Goal: Task Accomplishment & Management: Manage account settings

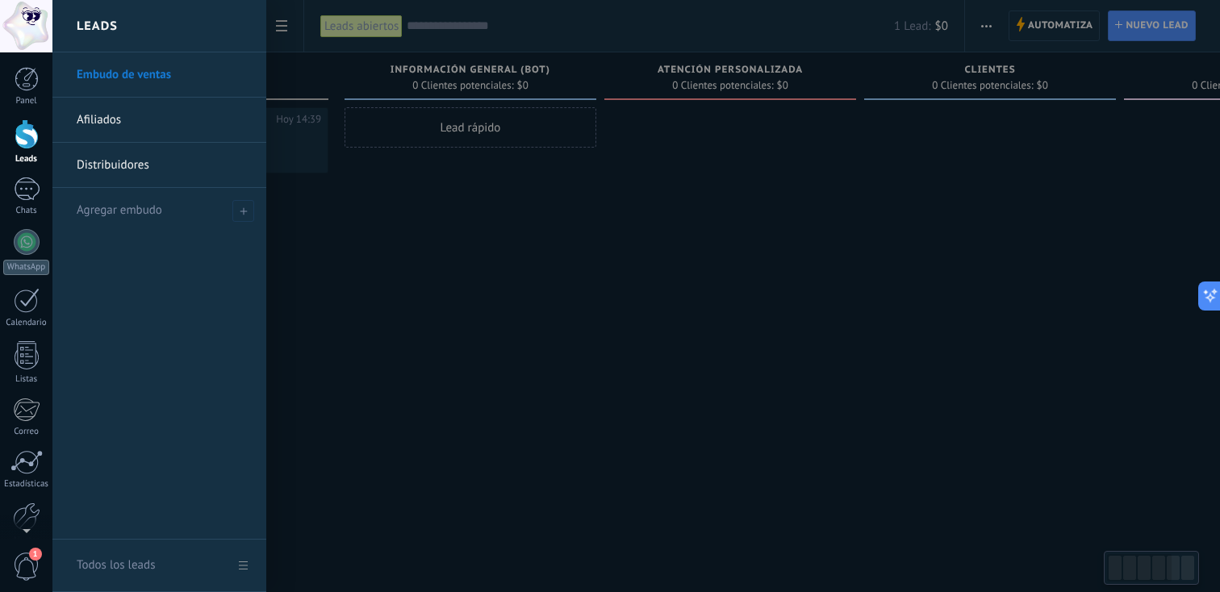
scroll to position [24, 0]
click at [160, 71] on link "Embudo de ventas" at bounding box center [164, 74] width 174 height 45
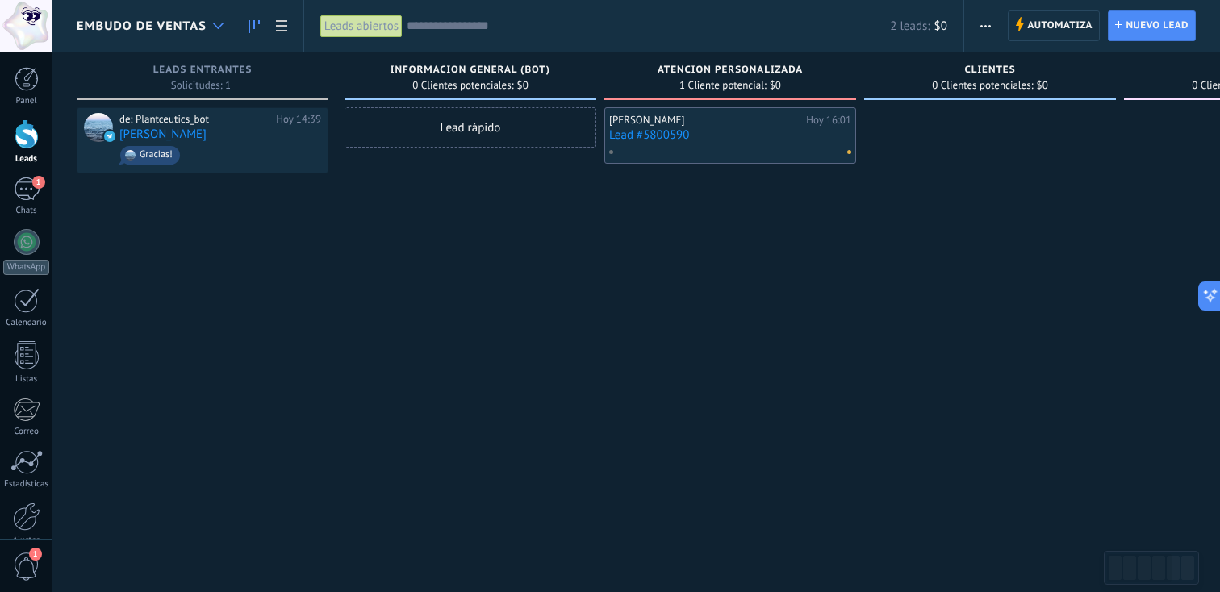
click at [213, 20] on div at bounding box center [218, 25] width 27 height 31
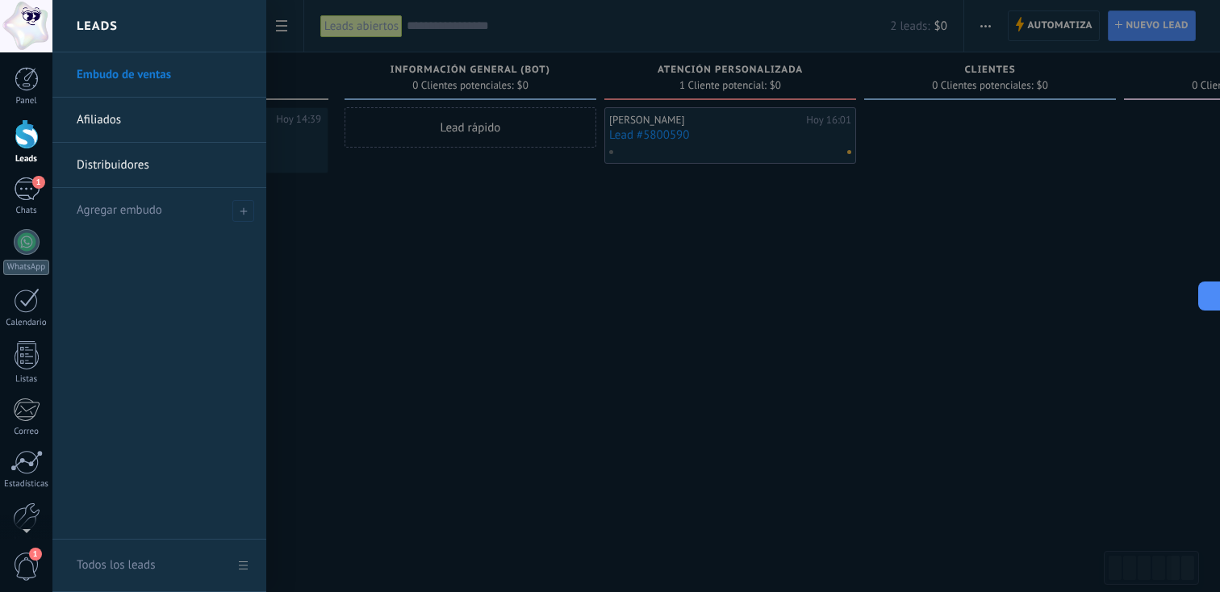
click at [361, 232] on div at bounding box center [662, 296] width 1220 height 592
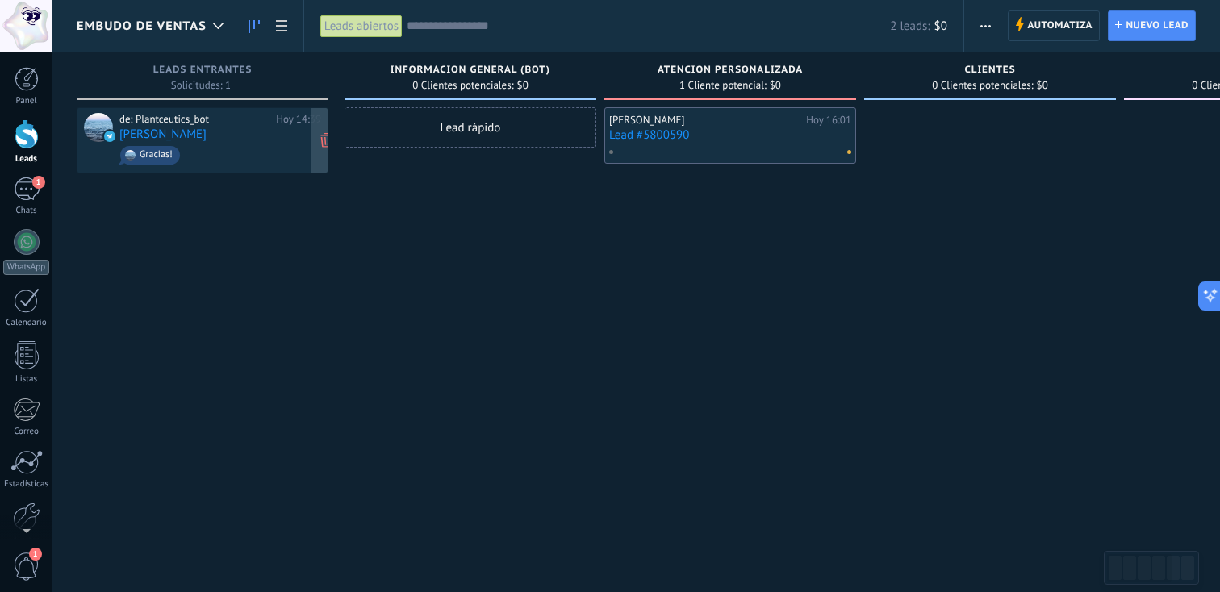
click at [273, 141] on div "de: Plantceutics_bot [DATE] 14:39 [PERSON_NAME] Gracias!" at bounding box center [220, 140] width 202 height 55
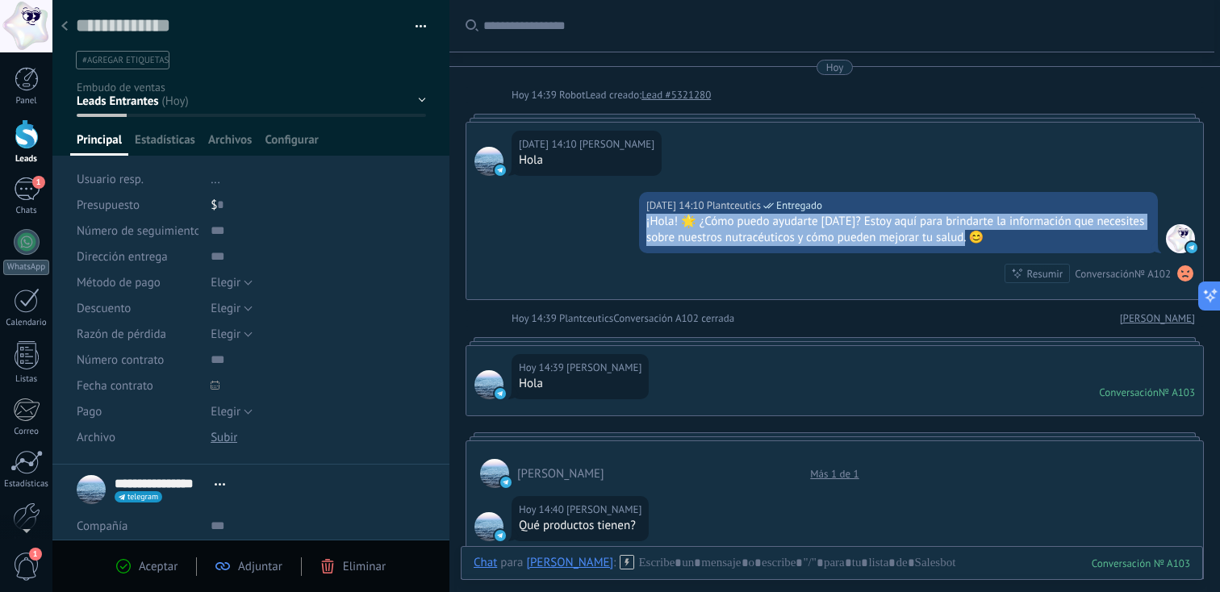
drag, startPoint x: 989, startPoint y: 238, endPoint x: 644, endPoint y: 222, distance: 345.0
click at [646, 222] on div "¡Hola! 🌟 ¿Cómo puedo ayudarte [DATE]? Estoy aquí para brindarte la información …" at bounding box center [898, 230] width 504 height 32
copy div "¡Hola! 🌟 ¿Cómo puedo ayudarte [DATE]? Estoy aquí para brindarte la información …"
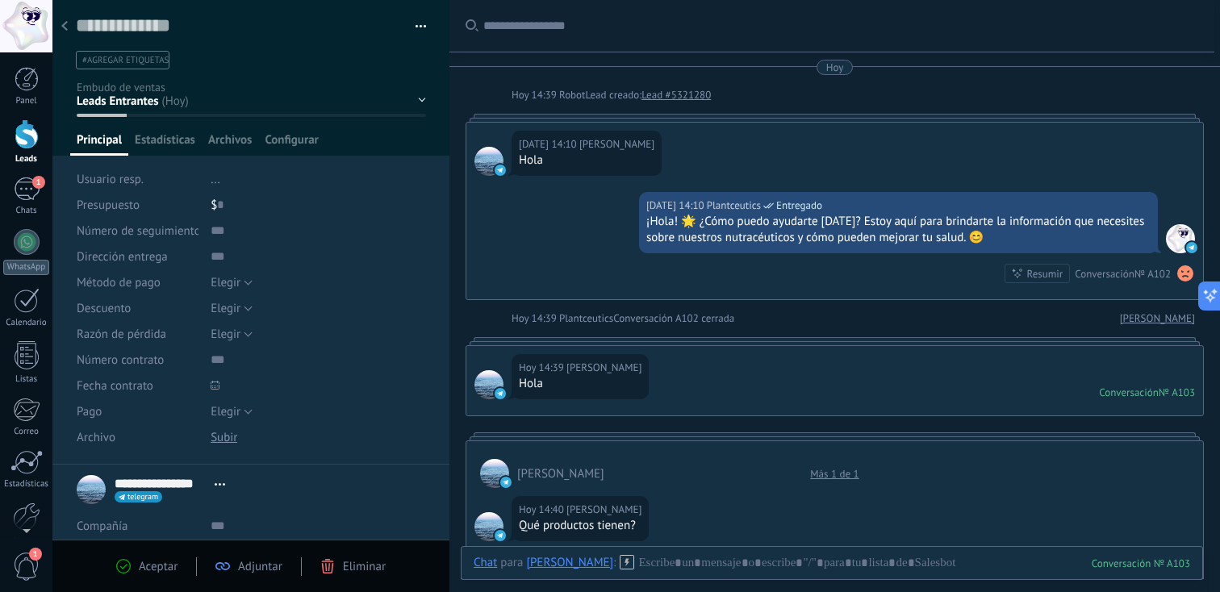
click at [67, 20] on div at bounding box center [64, 26] width 23 height 31
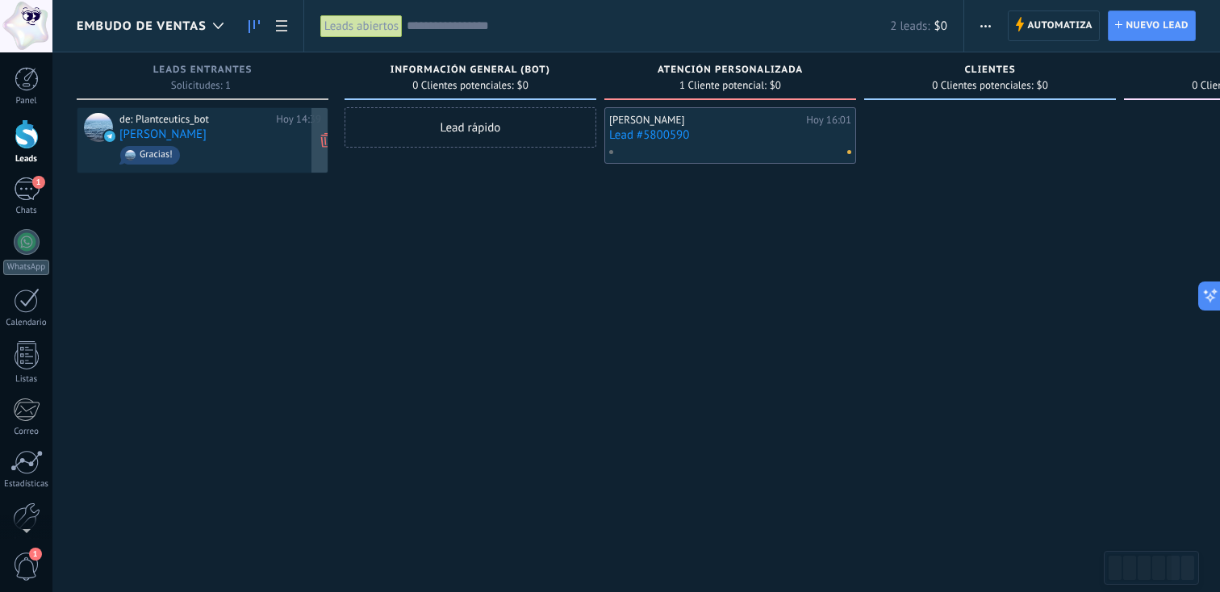
click at [279, 136] on div "de: Plantceutics_bot Hoy 14:39 Pablo Villanueva Gracias!" at bounding box center [220, 140] width 202 height 55
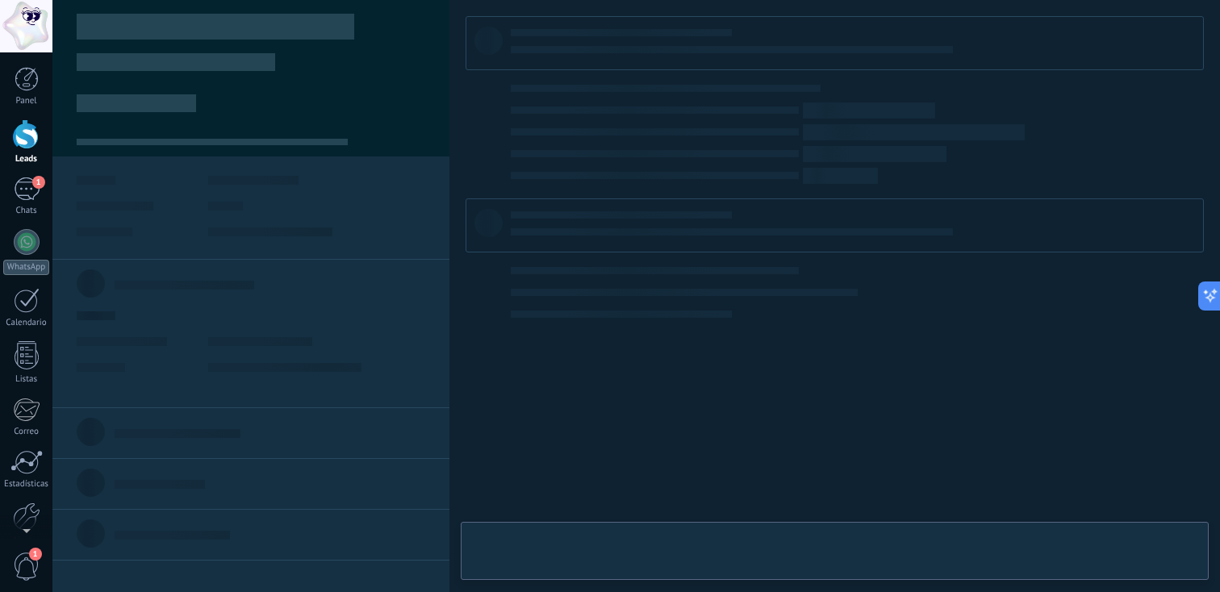
type textarea "**********"
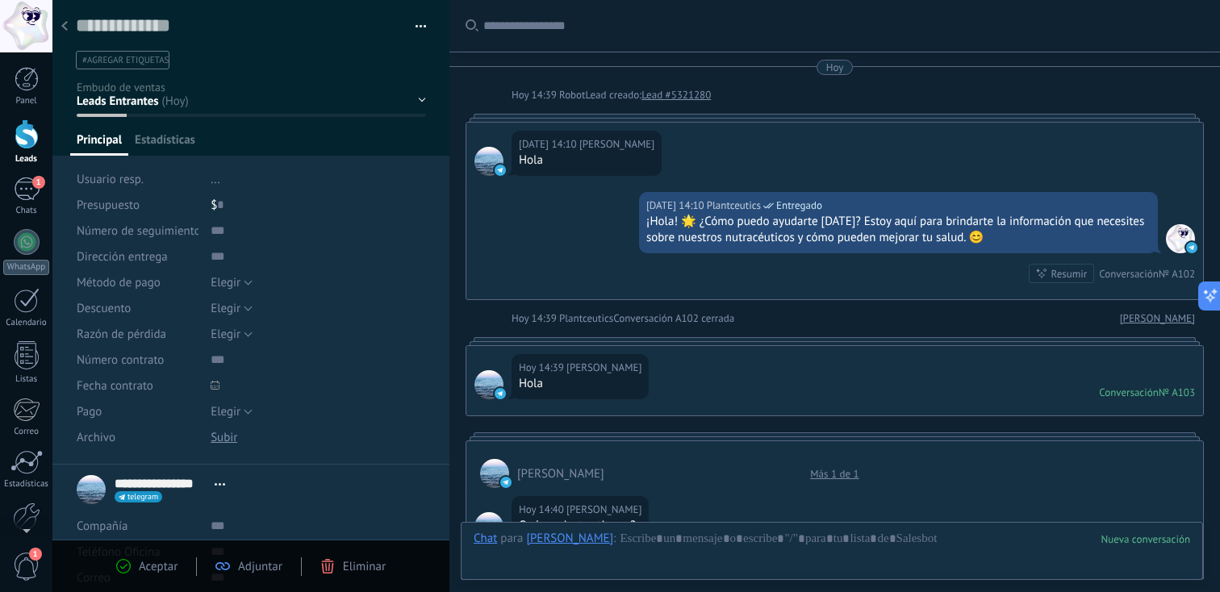
scroll to position [1722, 0]
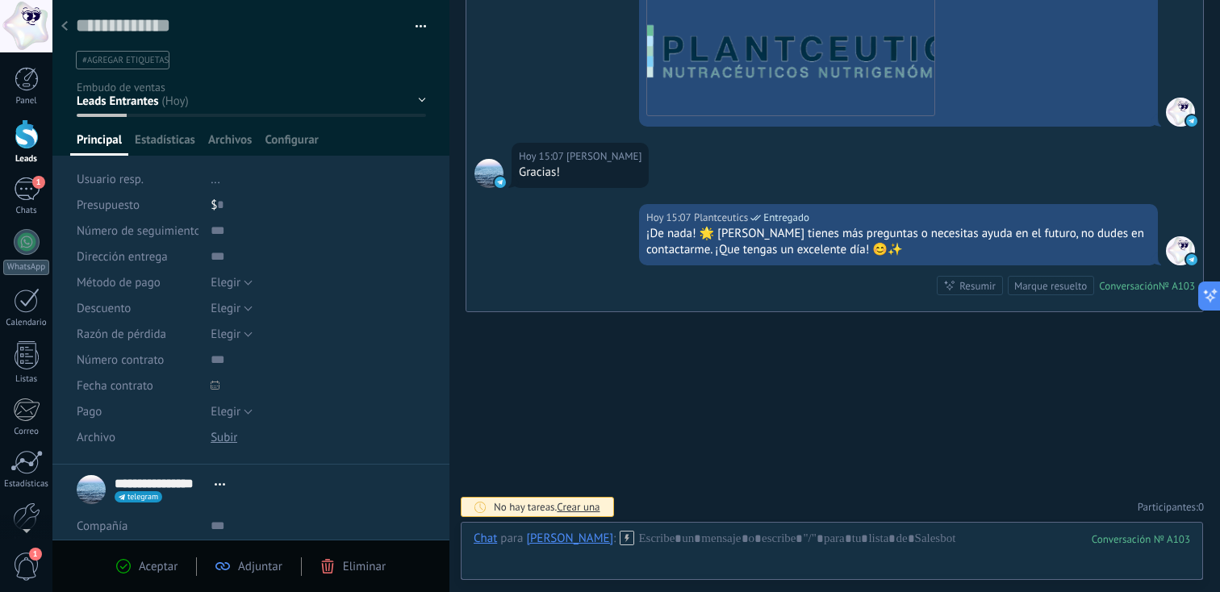
click at [405, 28] on button "button" at bounding box center [415, 27] width 23 height 24
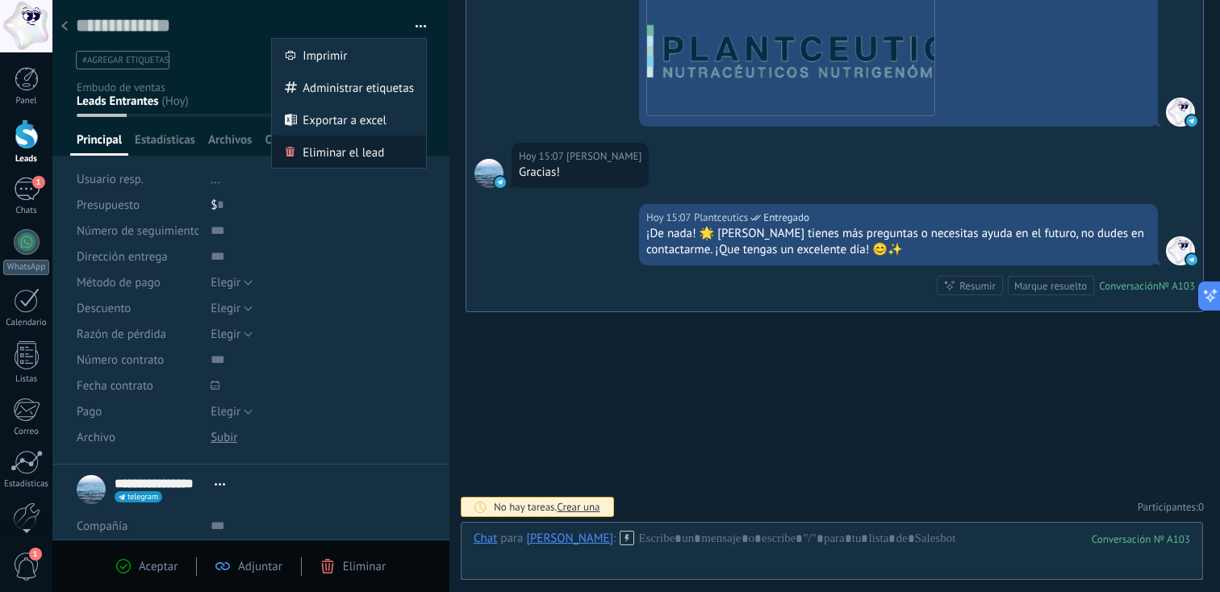
click at [366, 149] on span "Eliminar el lead" at bounding box center [344, 152] width 82 height 32
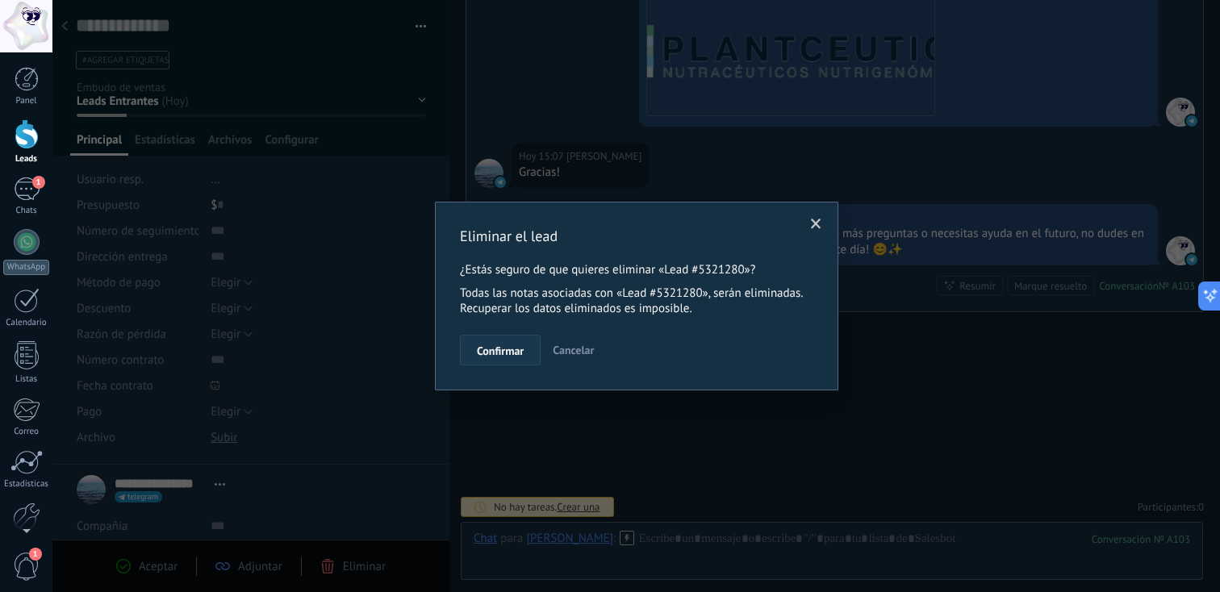
click at [521, 353] on span "Confirmar" at bounding box center [500, 350] width 47 height 11
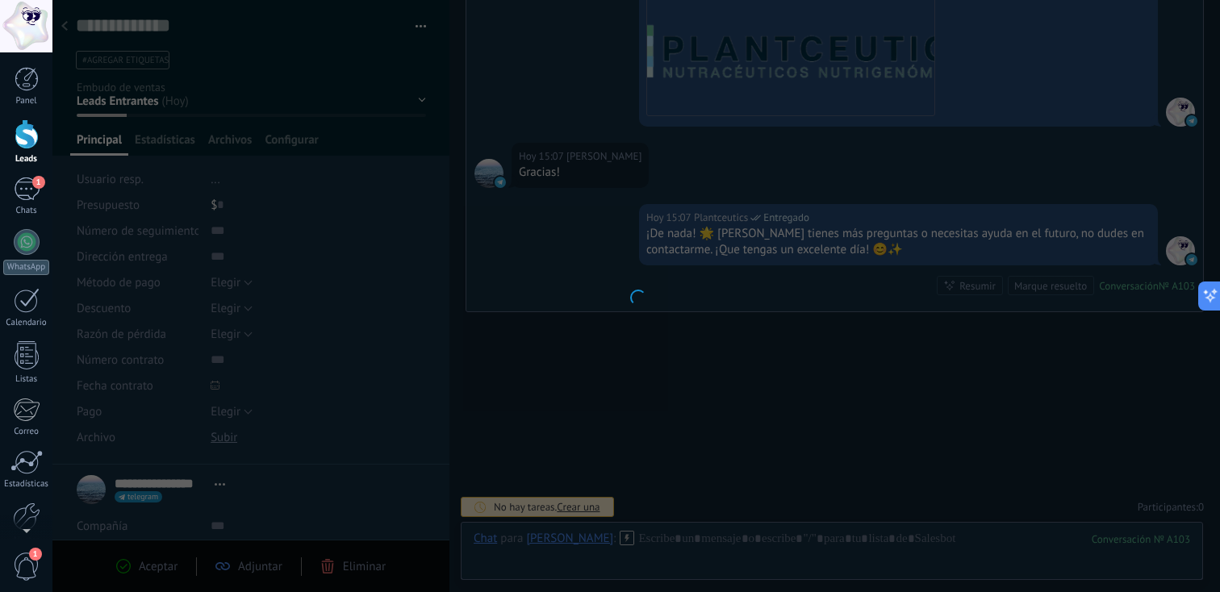
scroll to position [1749, 0]
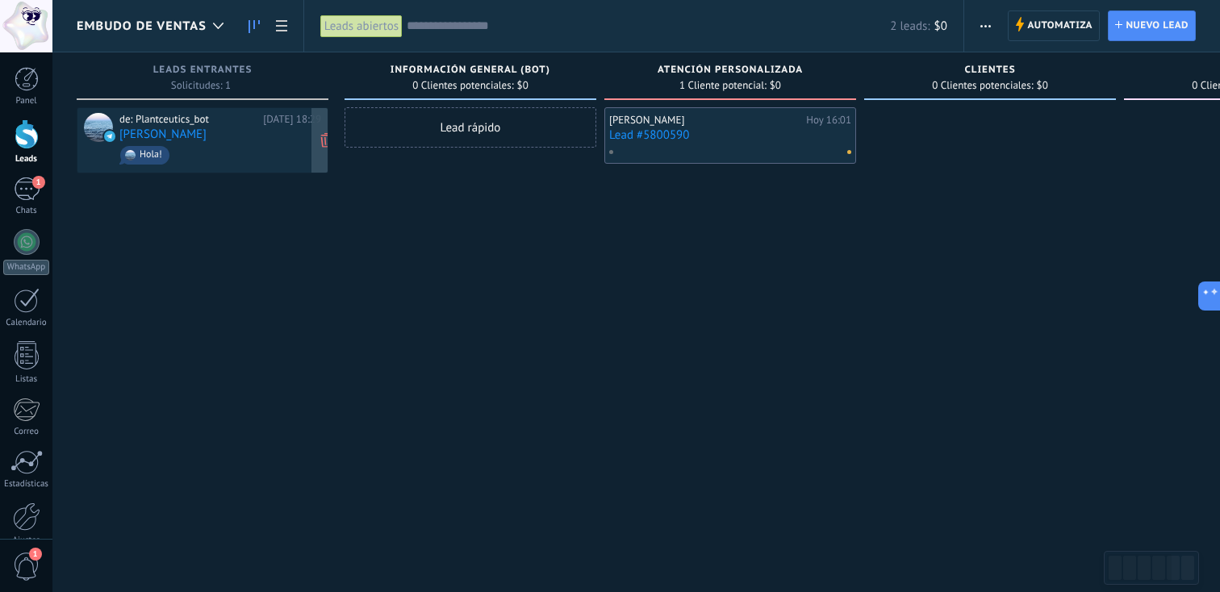
click at [198, 133] on link "[PERSON_NAME]" at bounding box center [162, 135] width 87 height 14
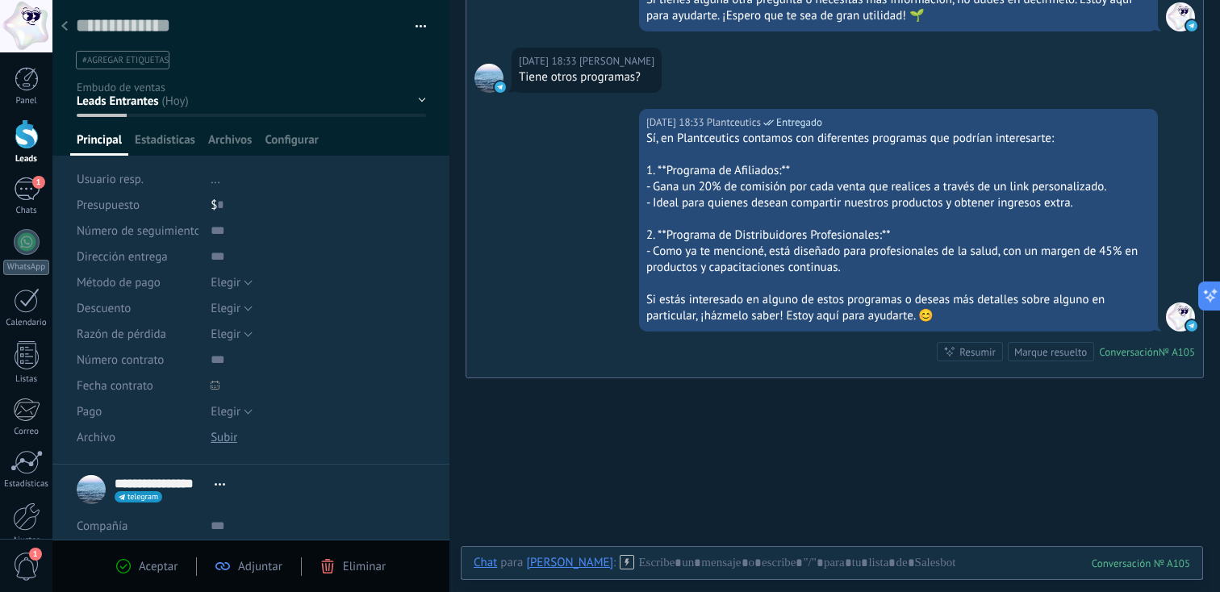
scroll to position [2865, 0]
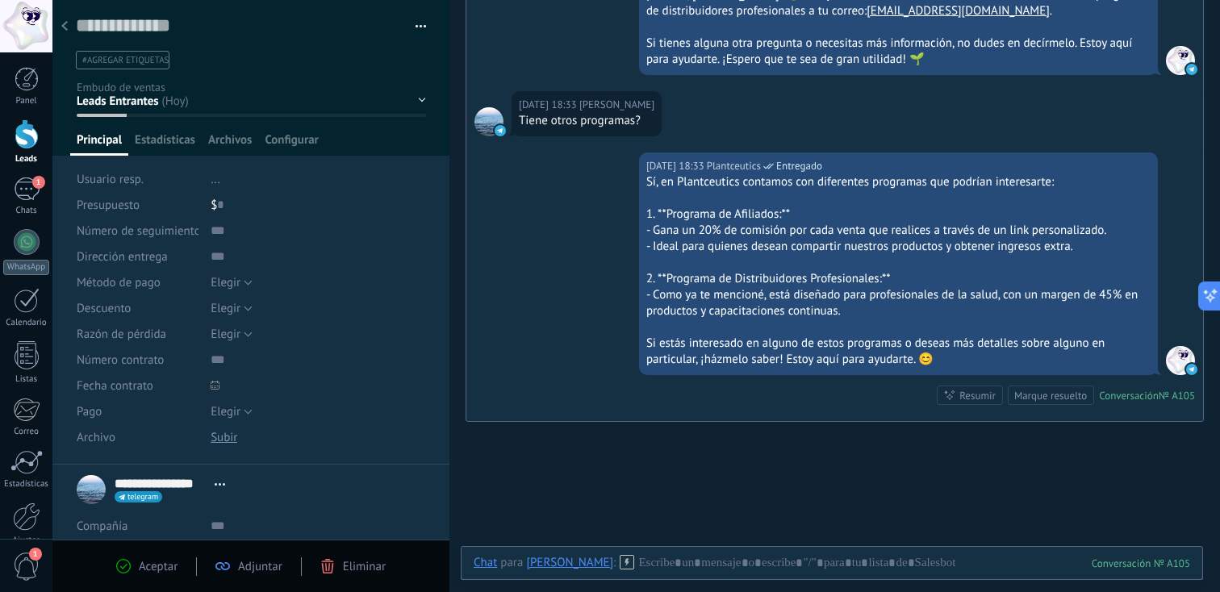
click at [416, 29] on span "button" at bounding box center [421, 28] width 11 height 3
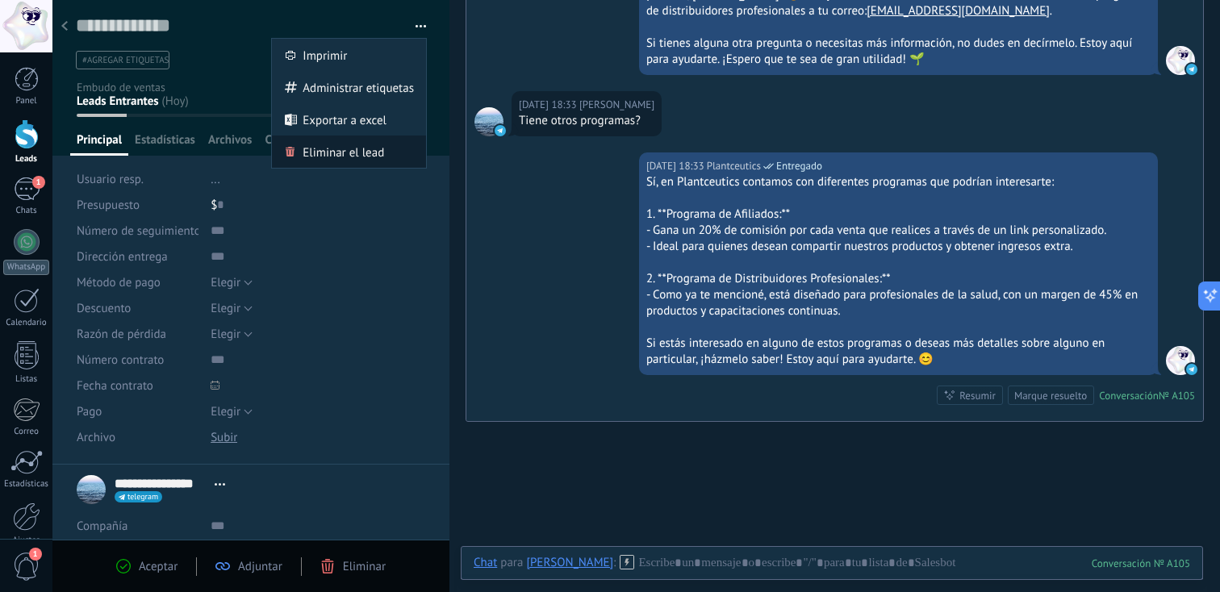
click at [380, 155] on div "Eliminar el lead" at bounding box center [349, 152] width 154 height 32
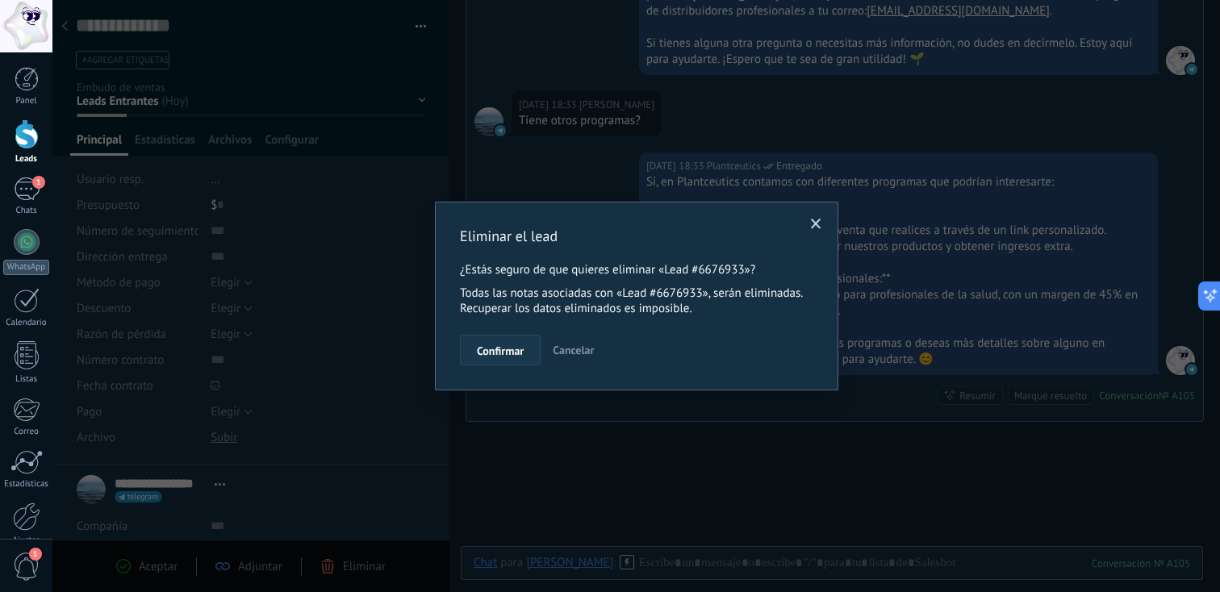
click at [525, 349] on button "Confirmar" at bounding box center [500, 350] width 81 height 31
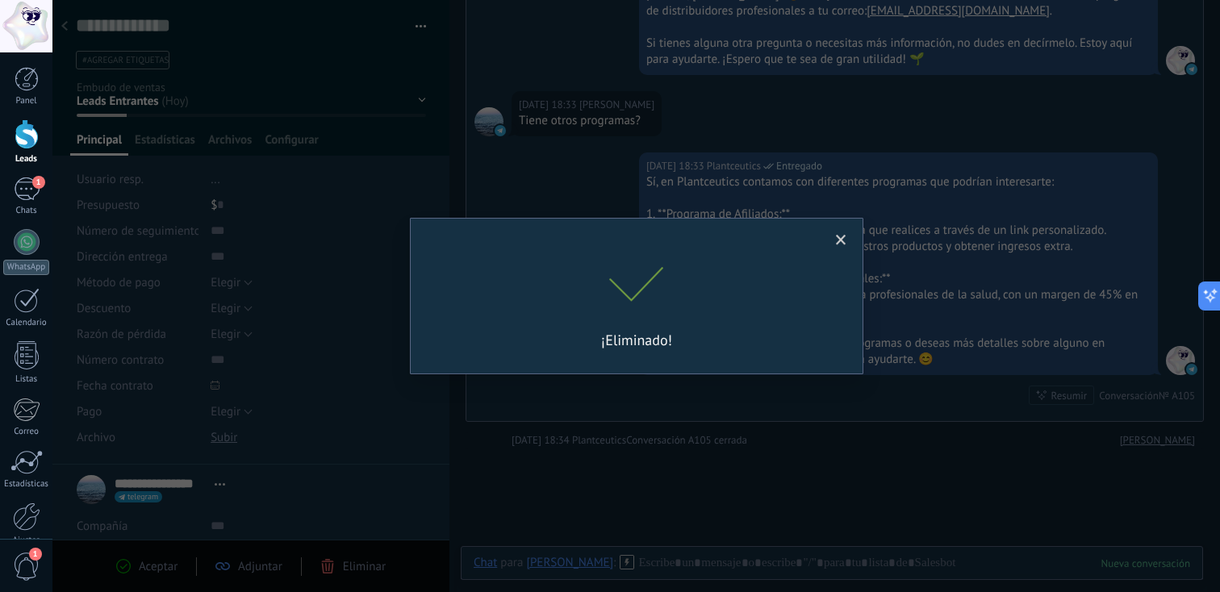
scroll to position [2892, 0]
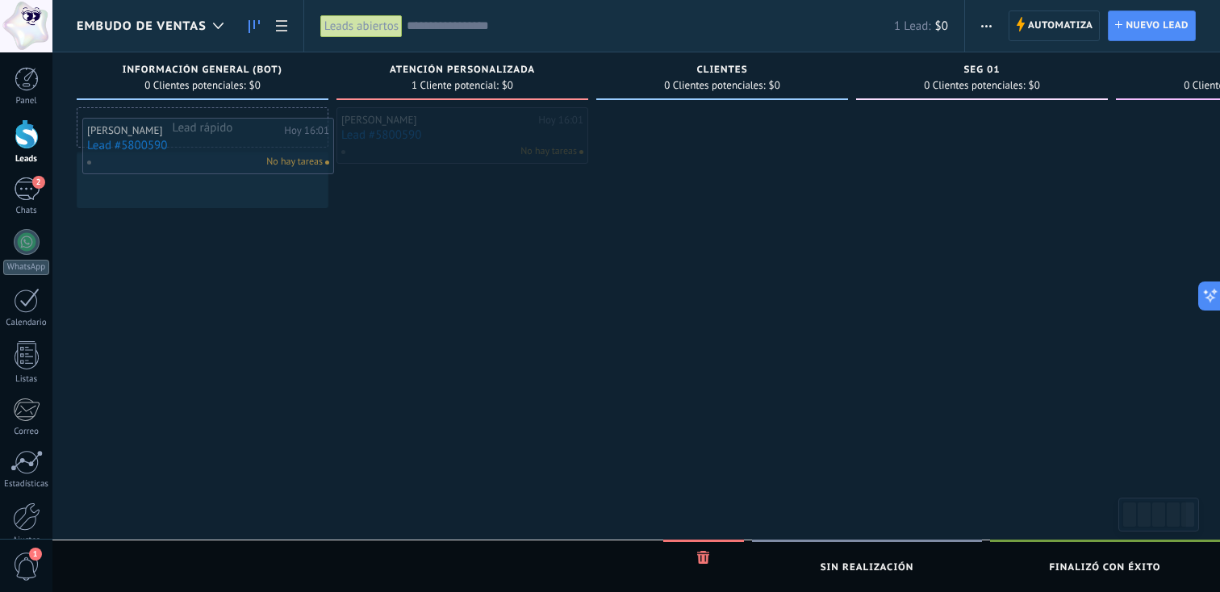
drag, startPoint x: 471, startPoint y: 129, endPoint x: 216, endPoint y: 140, distance: 254.5
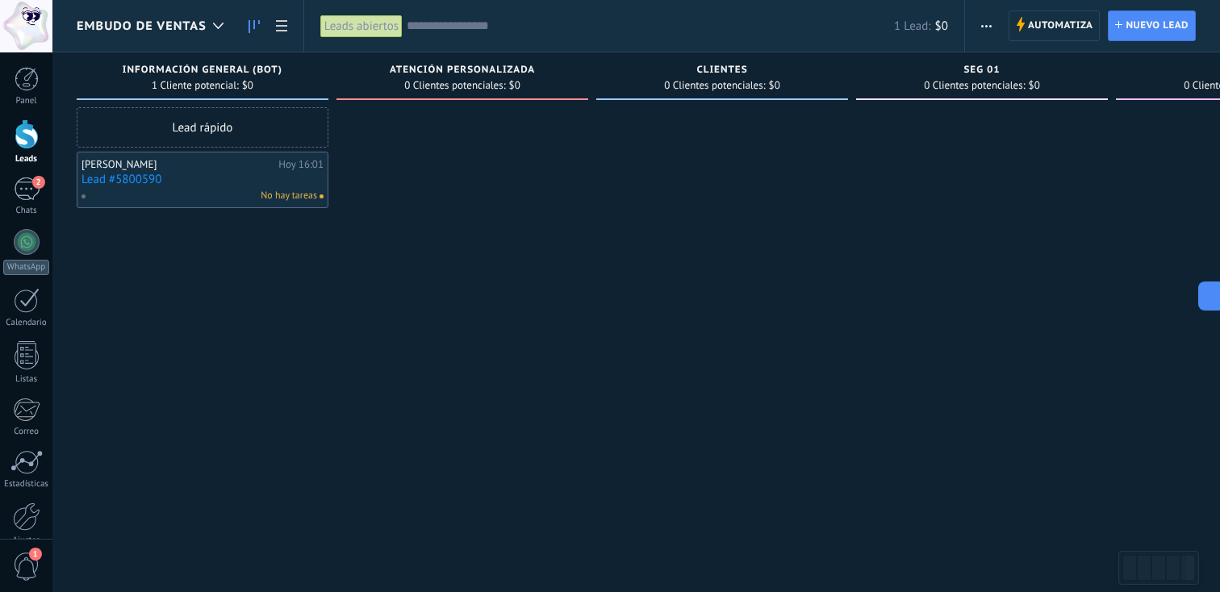
click at [225, 161] on div "[PERSON_NAME]" at bounding box center [178, 164] width 193 height 13
click at [224, 186] on div "Dr Estefano Hoy 16:01 Lead #5800590 No hay tareas" at bounding box center [203, 180] width 242 height 47
click at [197, 178] on link "Lead #5800590" at bounding box center [203, 180] width 242 height 14
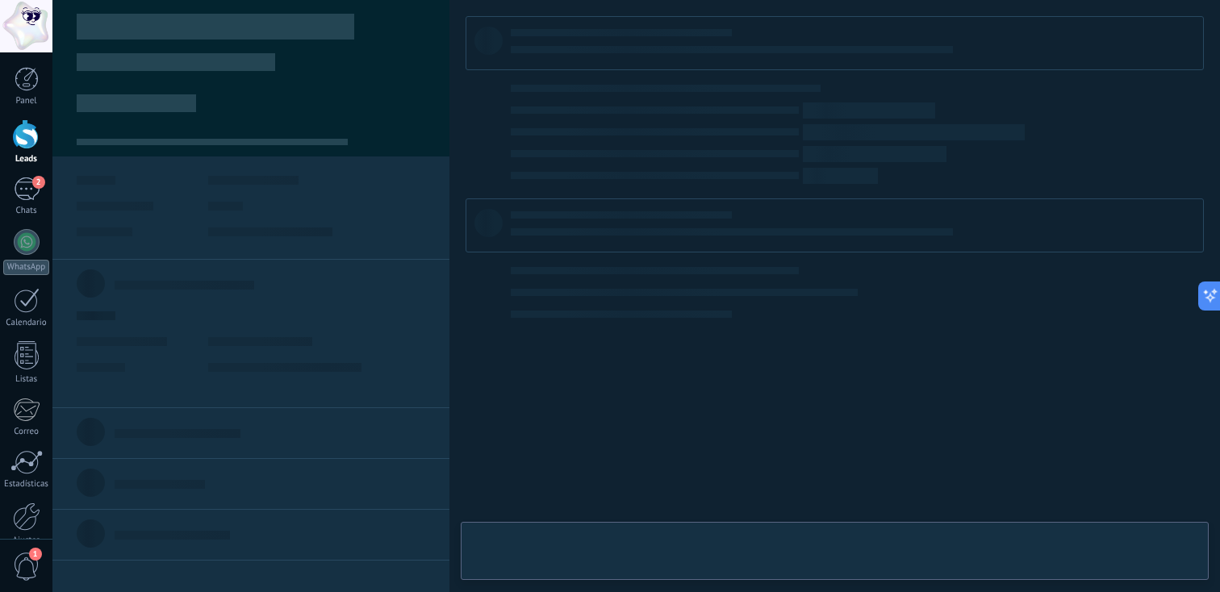
type textarea "**********"
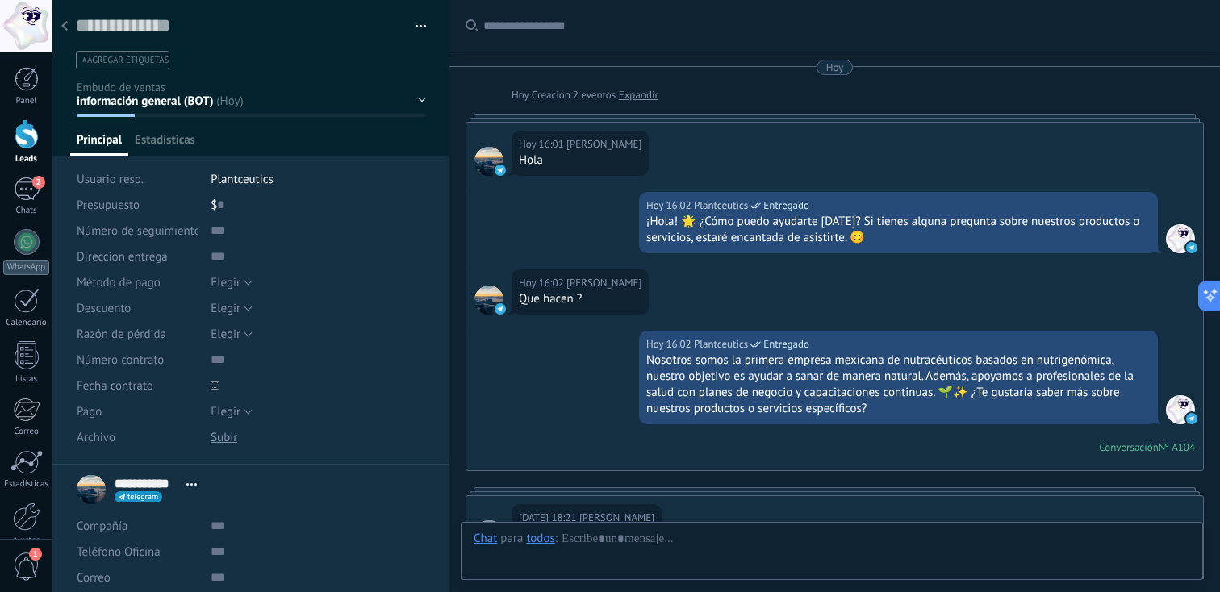
scroll to position [935, 0]
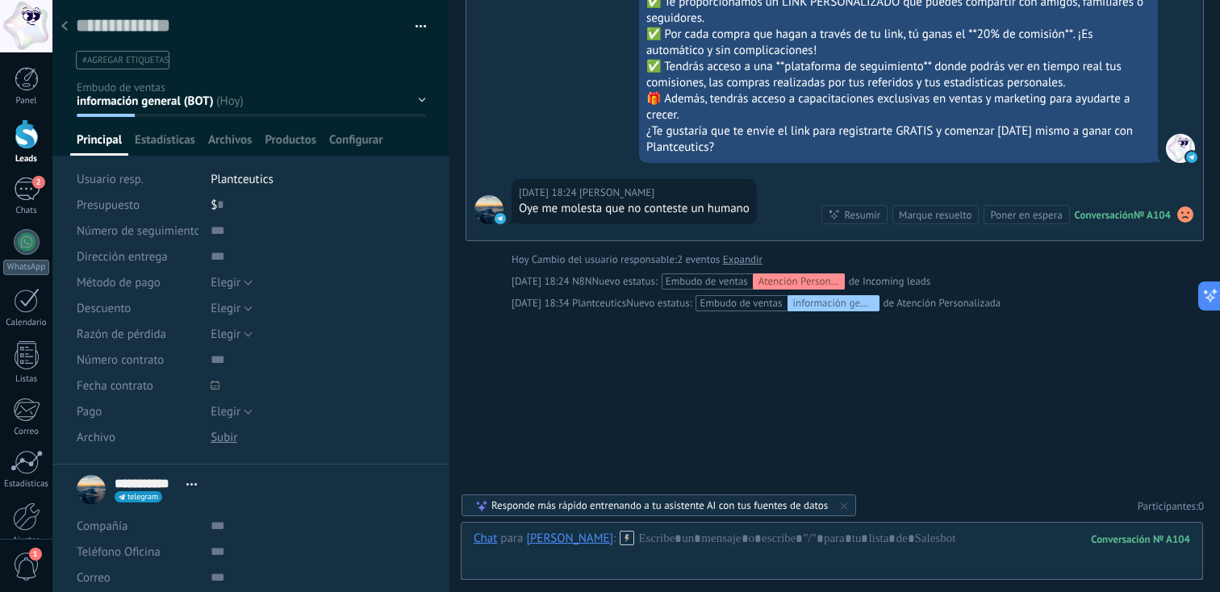
click at [0, 0] on div "información general (BOT) Atención Personalizada clientes seg 01 seg 02 Pedido …" at bounding box center [0, 0] width 0 height 0
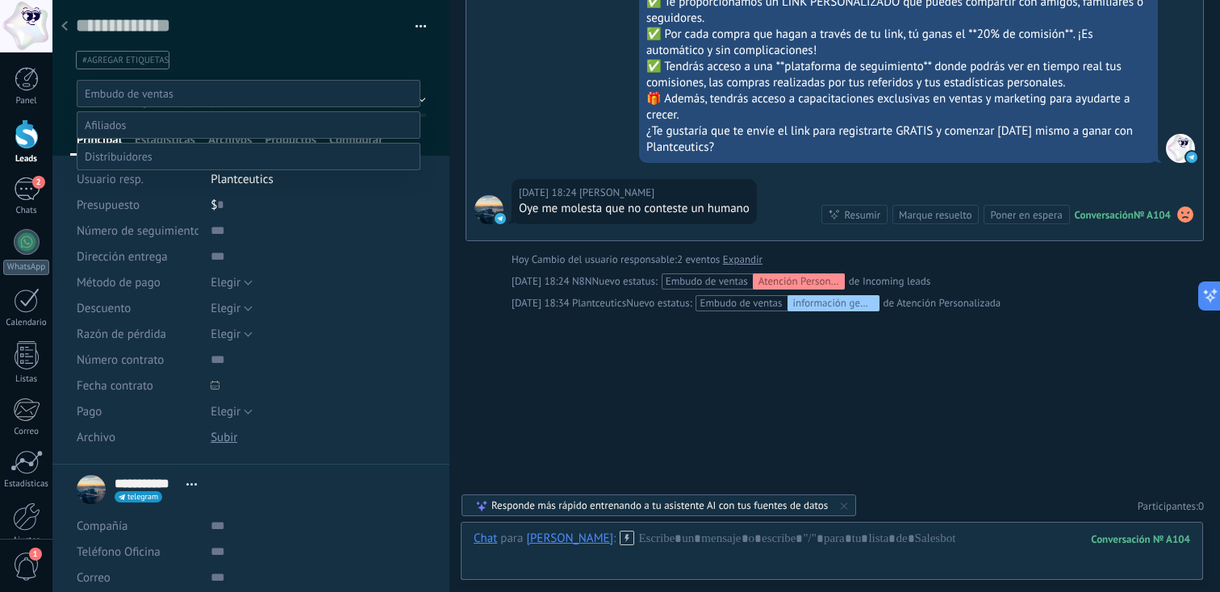
click at [69, 23] on div at bounding box center [636, 296] width 1168 height 592
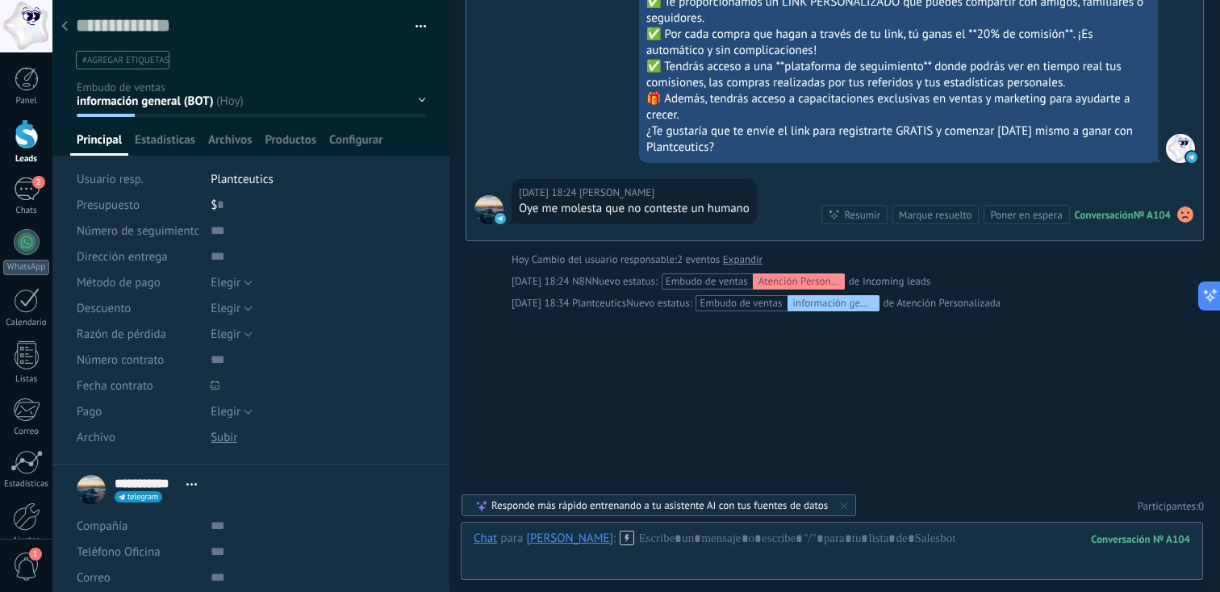
click at [69, 23] on div at bounding box center [64, 26] width 23 height 31
